Goal: Transaction & Acquisition: Purchase product/service

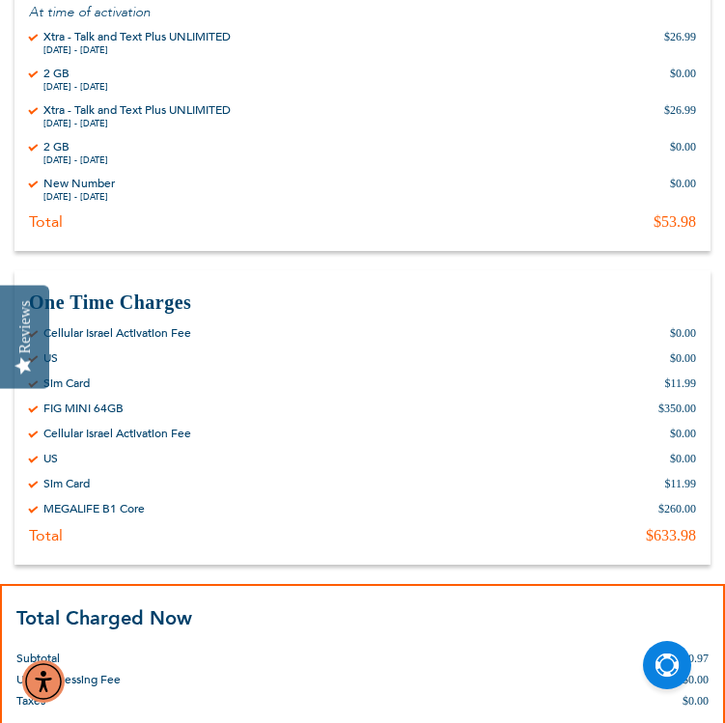
scroll to position [1231, 0]
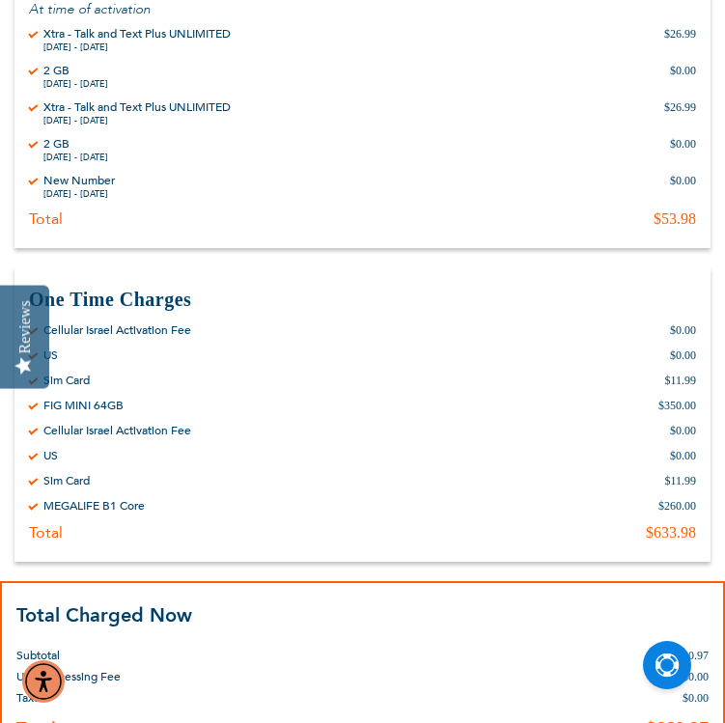
click at [275, 460] on div "US $0.00" at bounding box center [362, 455] width 667 height 15
click at [275, 462] on div "Cellular Israel Activation Fee $0.00 US $0.00 Sim Card $11.99 FIG MINI 64GB $35…" at bounding box center [362, 417] width 667 height 191
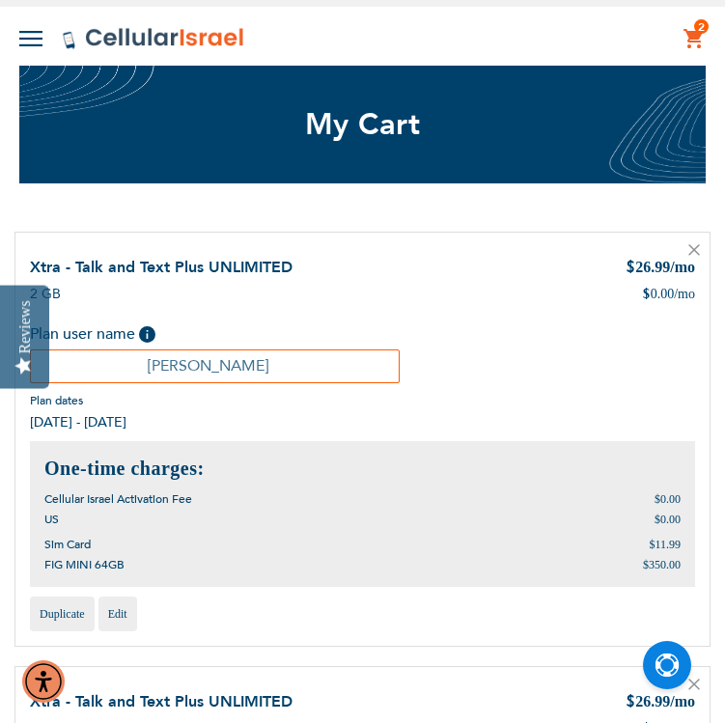
scroll to position [0, 0]
click at [695, 246] on icon at bounding box center [694, 250] width 12 height 12
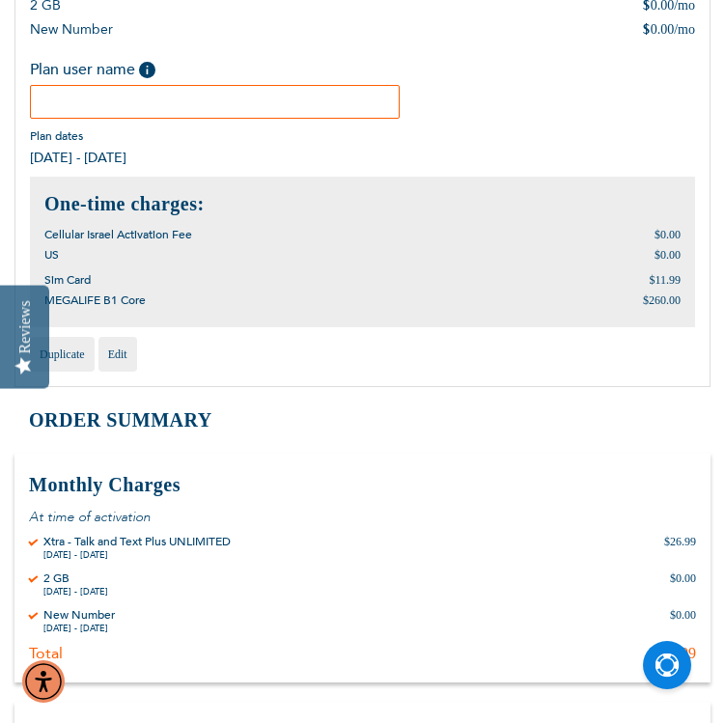
scroll to position [284, 0]
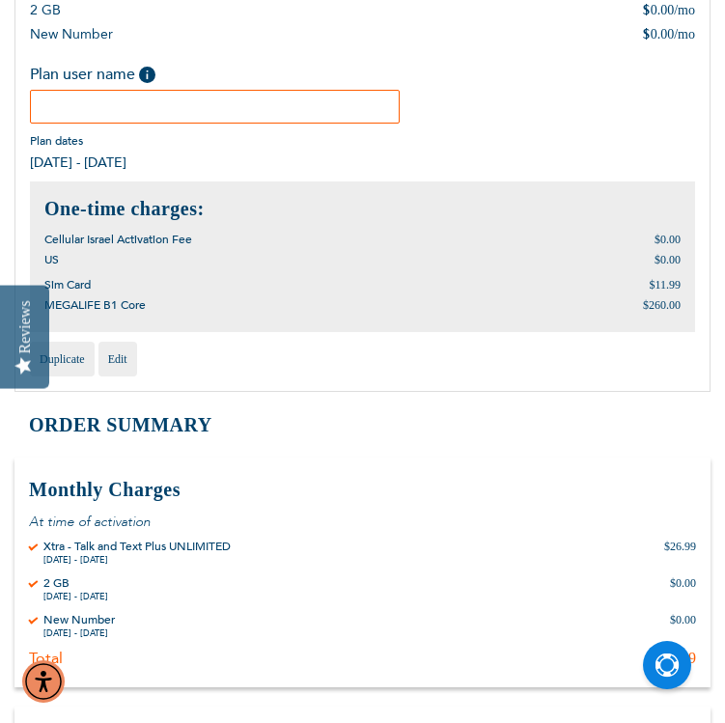
type input "t"
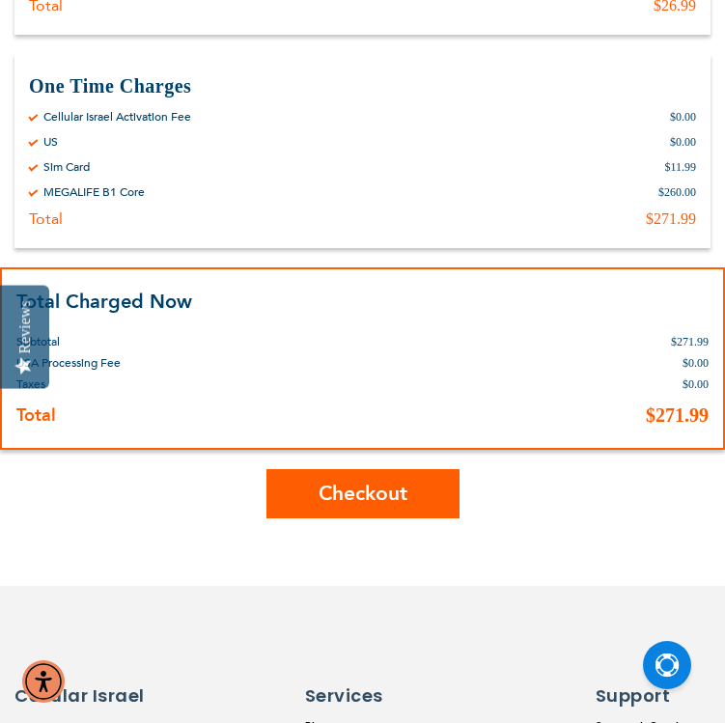
scroll to position [961, 0]
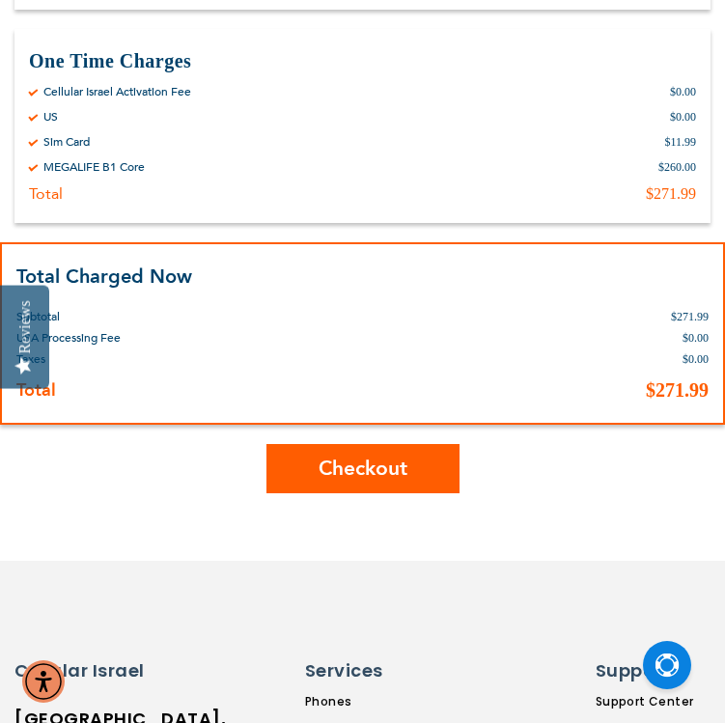
type input "Toby Kohn"
click at [327, 462] on span "Checkout" at bounding box center [363, 469] width 89 height 28
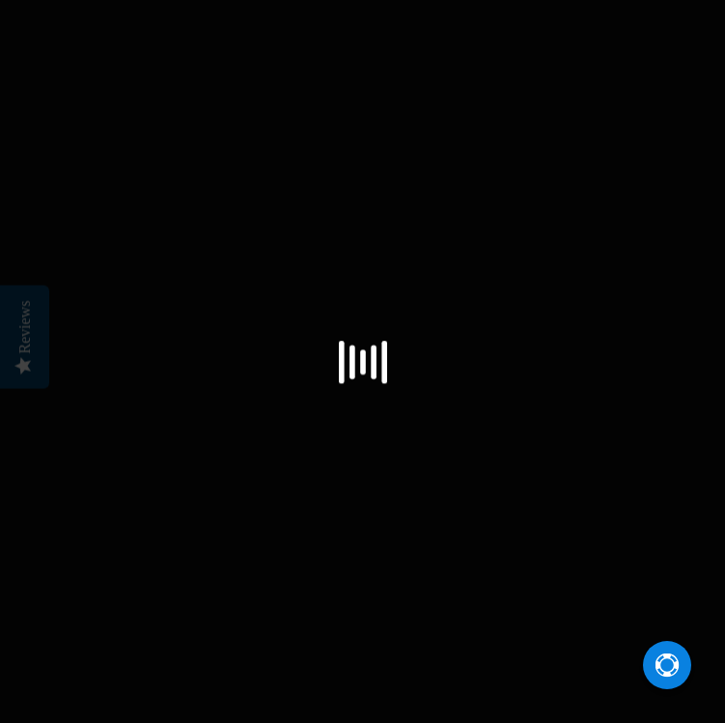
select select "US"
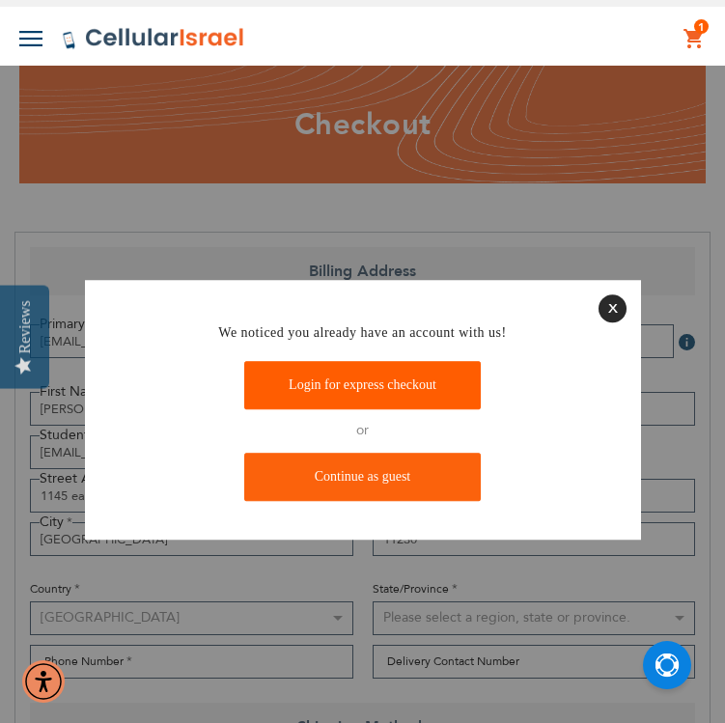
click at [394, 377] on link "Login for express checkout" at bounding box center [362, 386] width 237 height 48
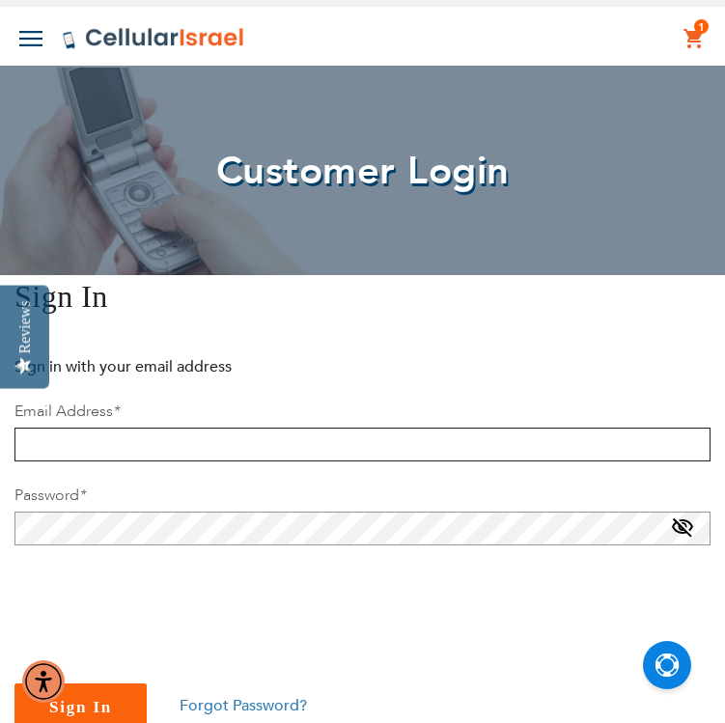
type input "[PERSON_NAME]"
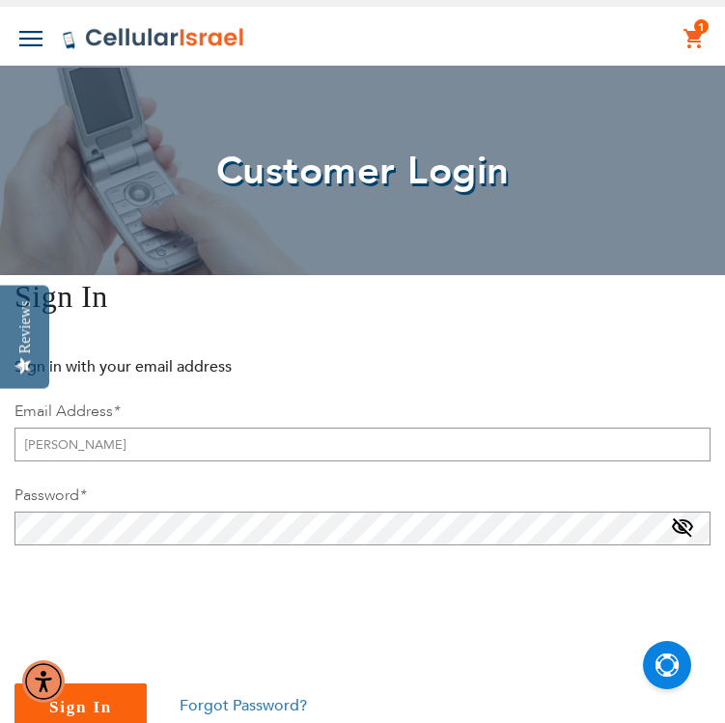
checkbox input "true"
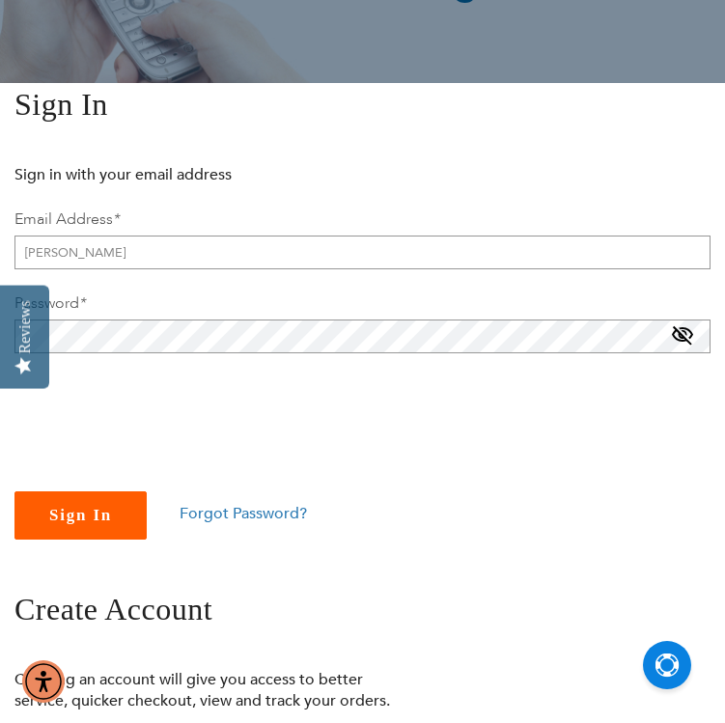
click at [127, 498] on button "Sign In" at bounding box center [80, 515] width 132 height 48
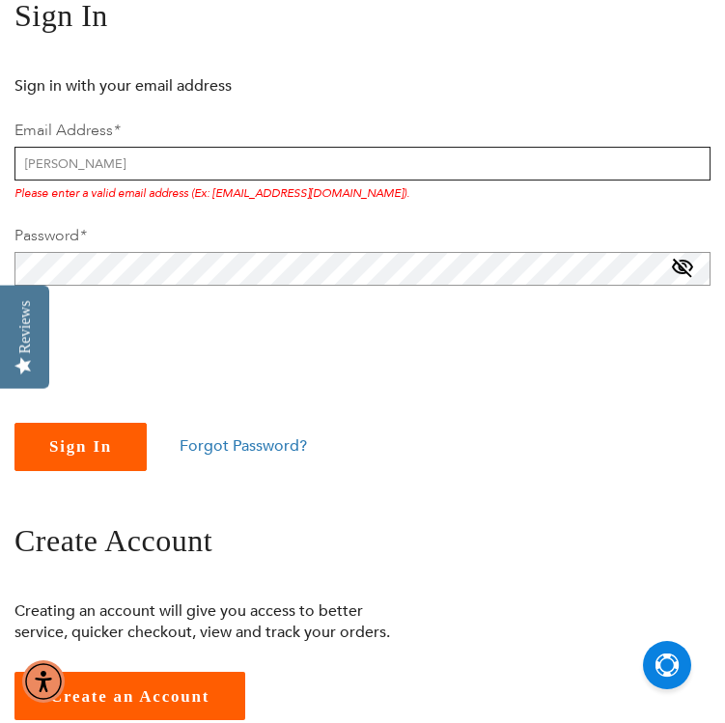
scroll to position [283, 0]
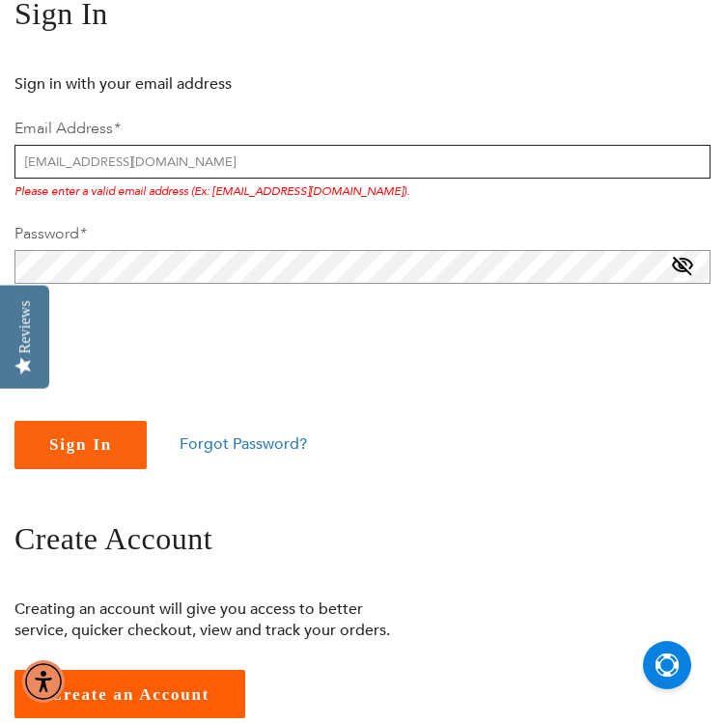
type input "[EMAIL_ADDRESS][DOMAIN_NAME]"
click at [80, 443] on button "Sign In" at bounding box center [80, 445] width 132 height 48
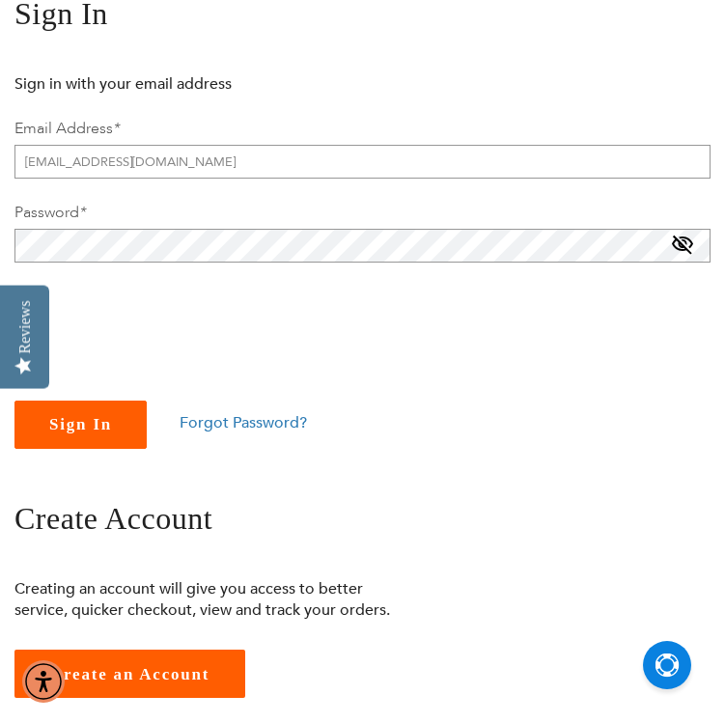
click at [70, 419] on span "Sign In" at bounding box center [80, 424] width 63 height 18
